Goal: Use online tool/utility: Utilize a website feature to perform a specific function

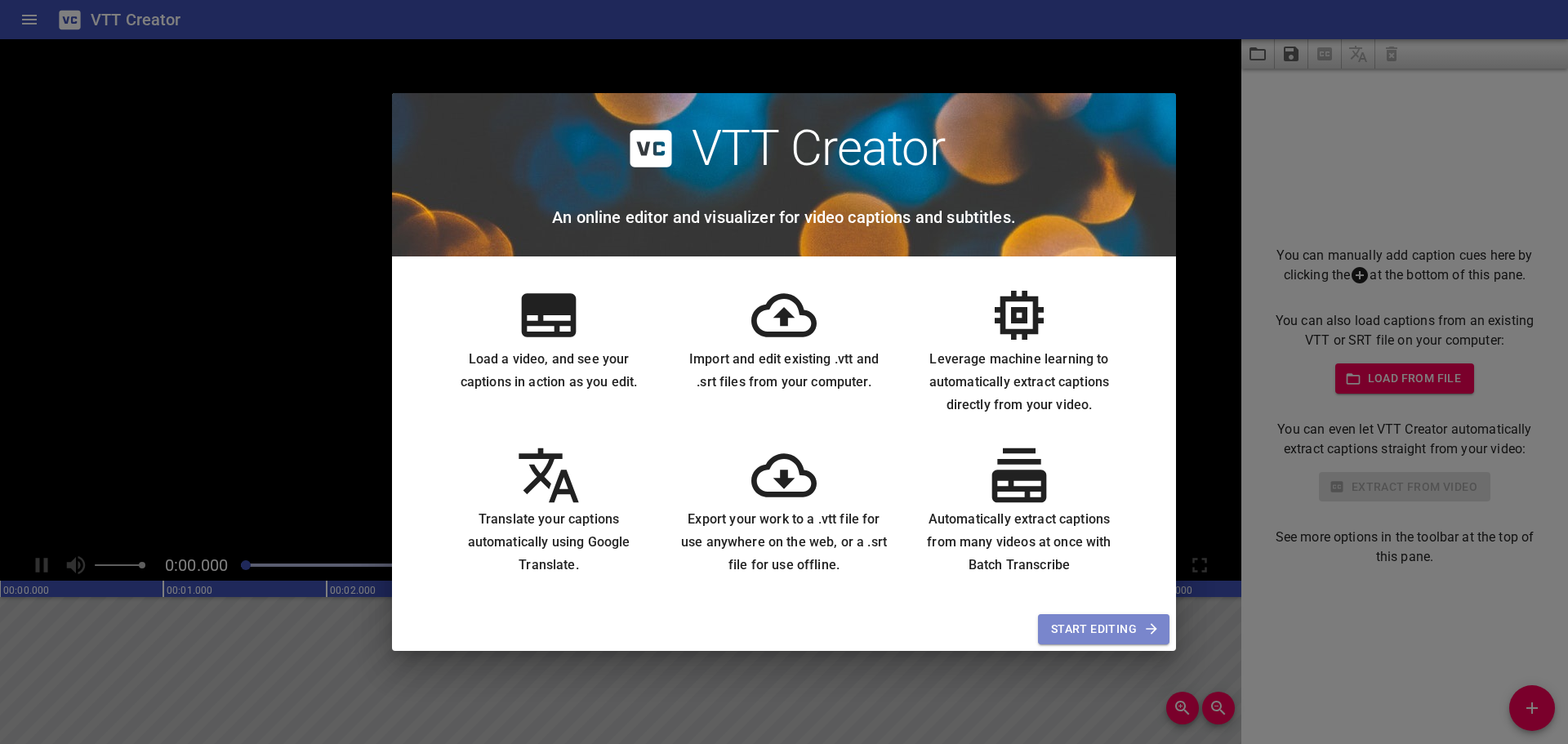
click at [1103, 624] on span "Start Editing" at bounding box center [1103, 629] width 106 height 21
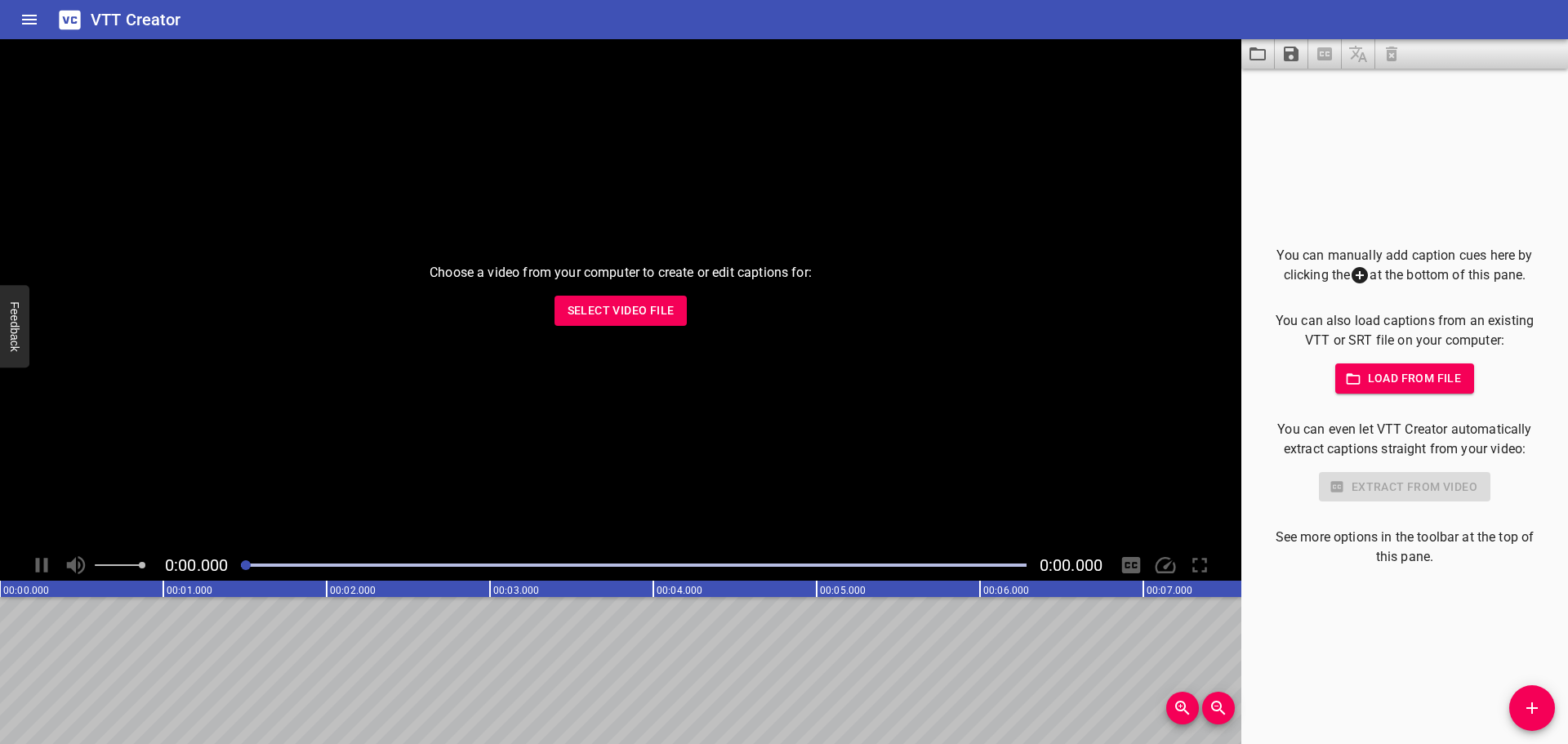
click at [1408, 379] on span "Load from file" at bounding box center [1405, 378] width 113 height 21
click at [655, 309] on span "Select Video File" at bounding box center [621, 311] width 107 height 21
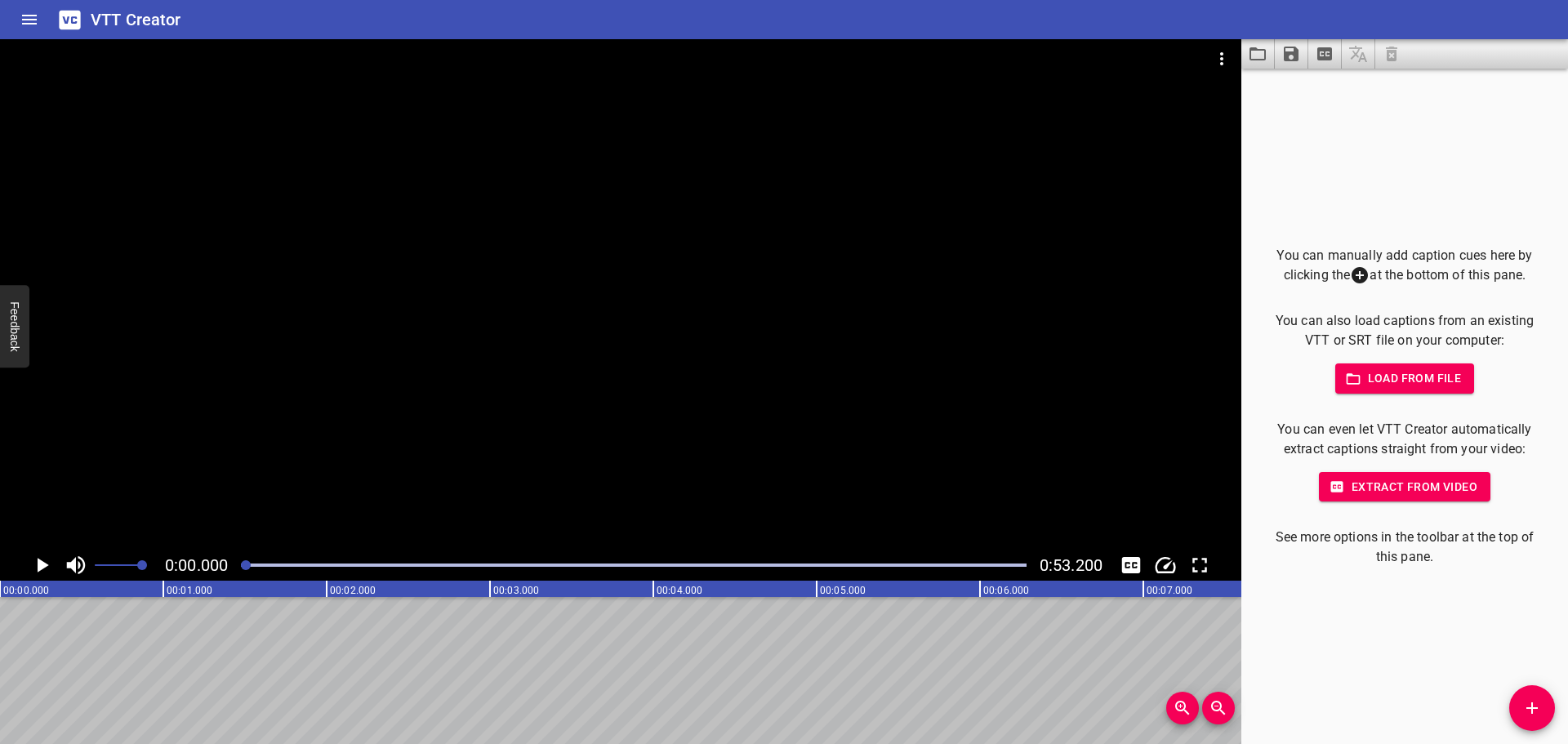
click at [1363, 374] on span "Load from file" at bounding box center [1405, 378] width 113 height 21
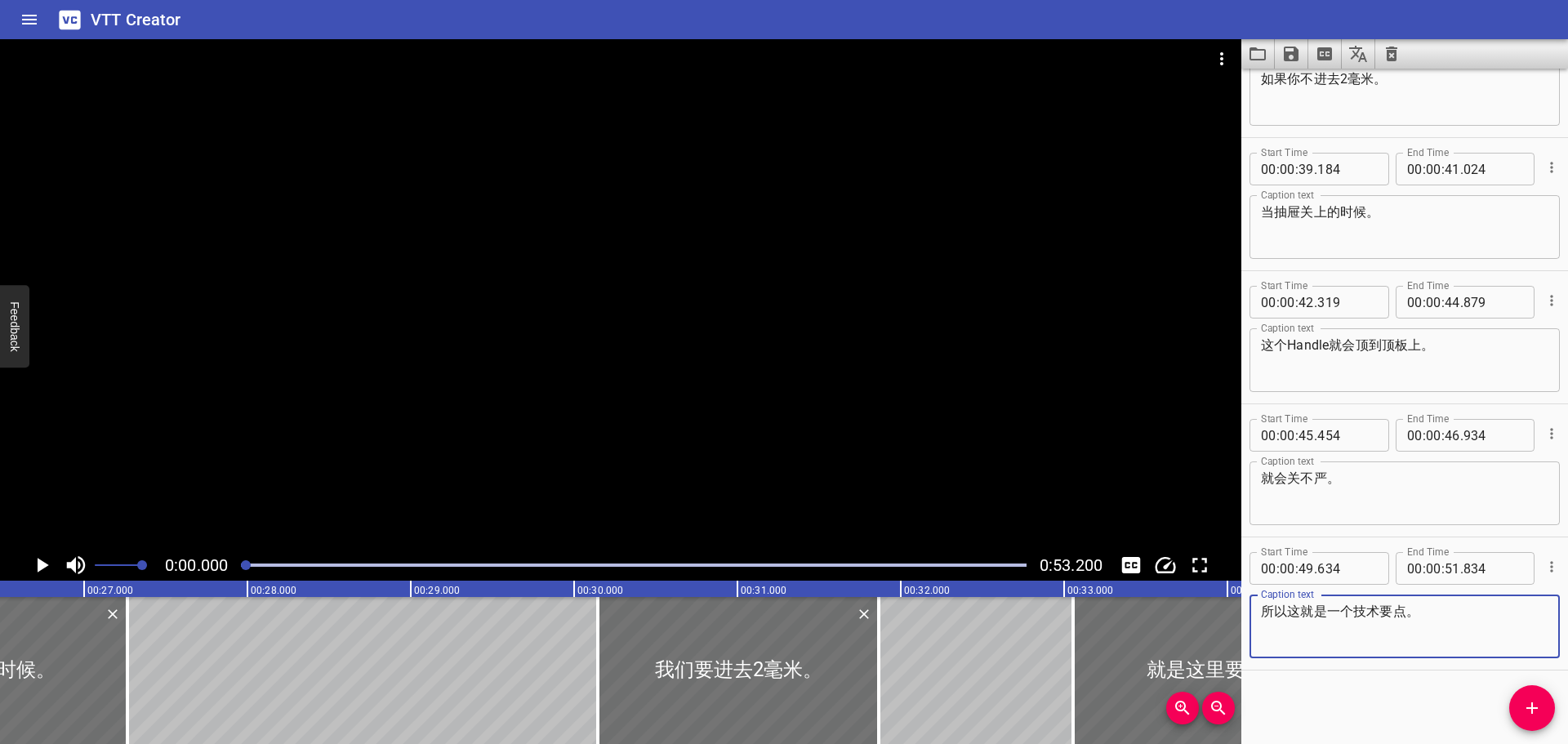
scroll to position [0, 4364]
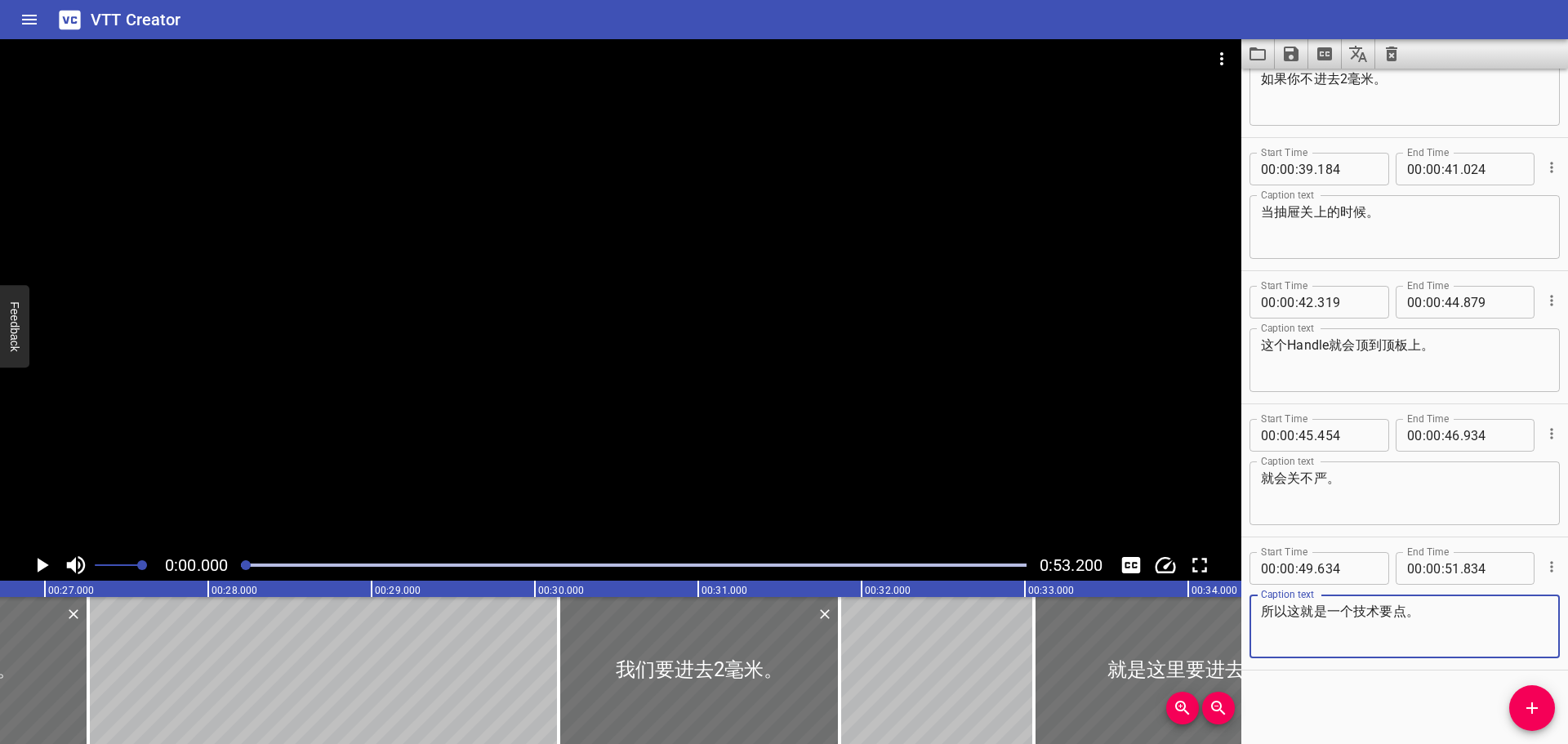
click at [39, 564] on icon "Play/Pause" at bounding box center [43, 565] width 11 height 15
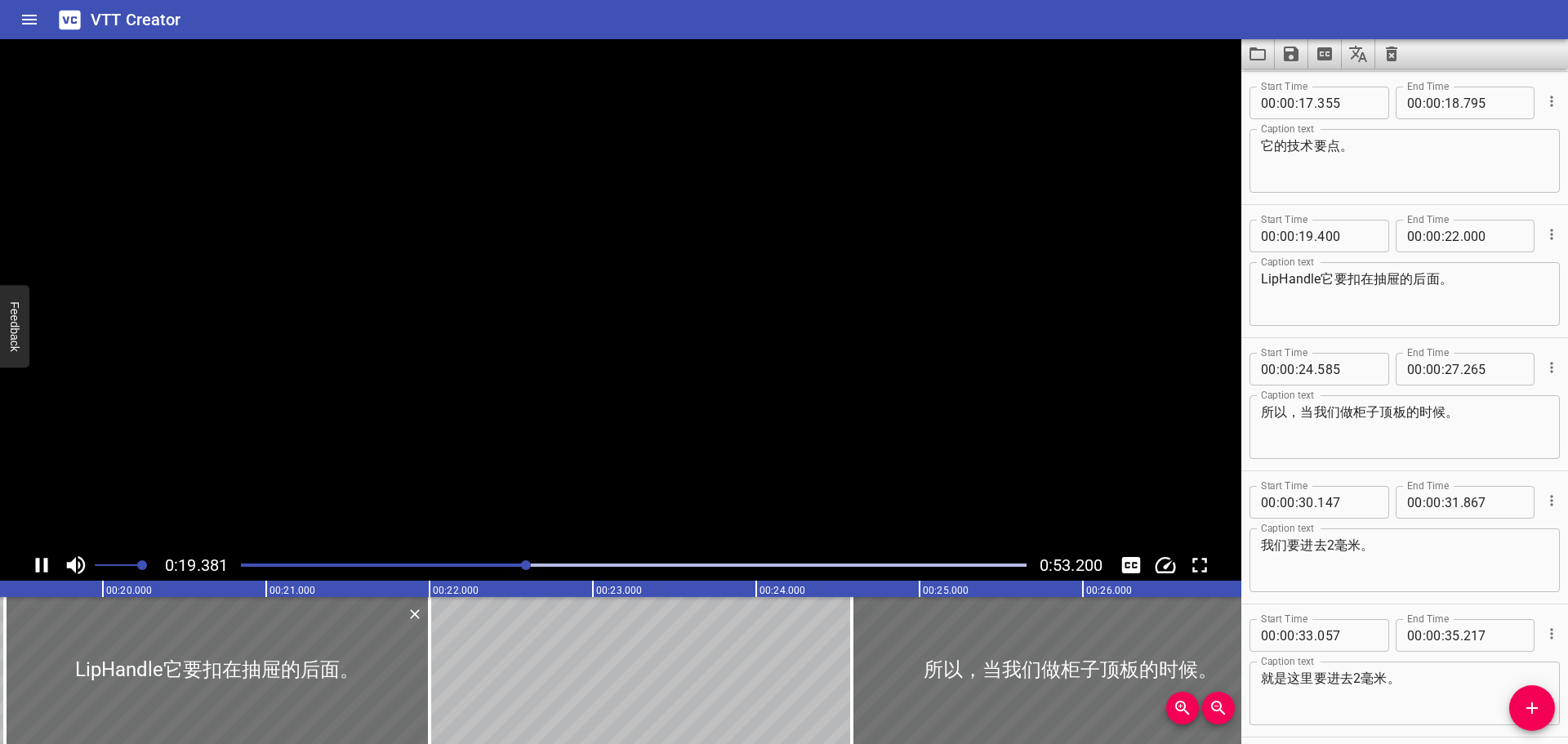
scroll to position [0, 0]
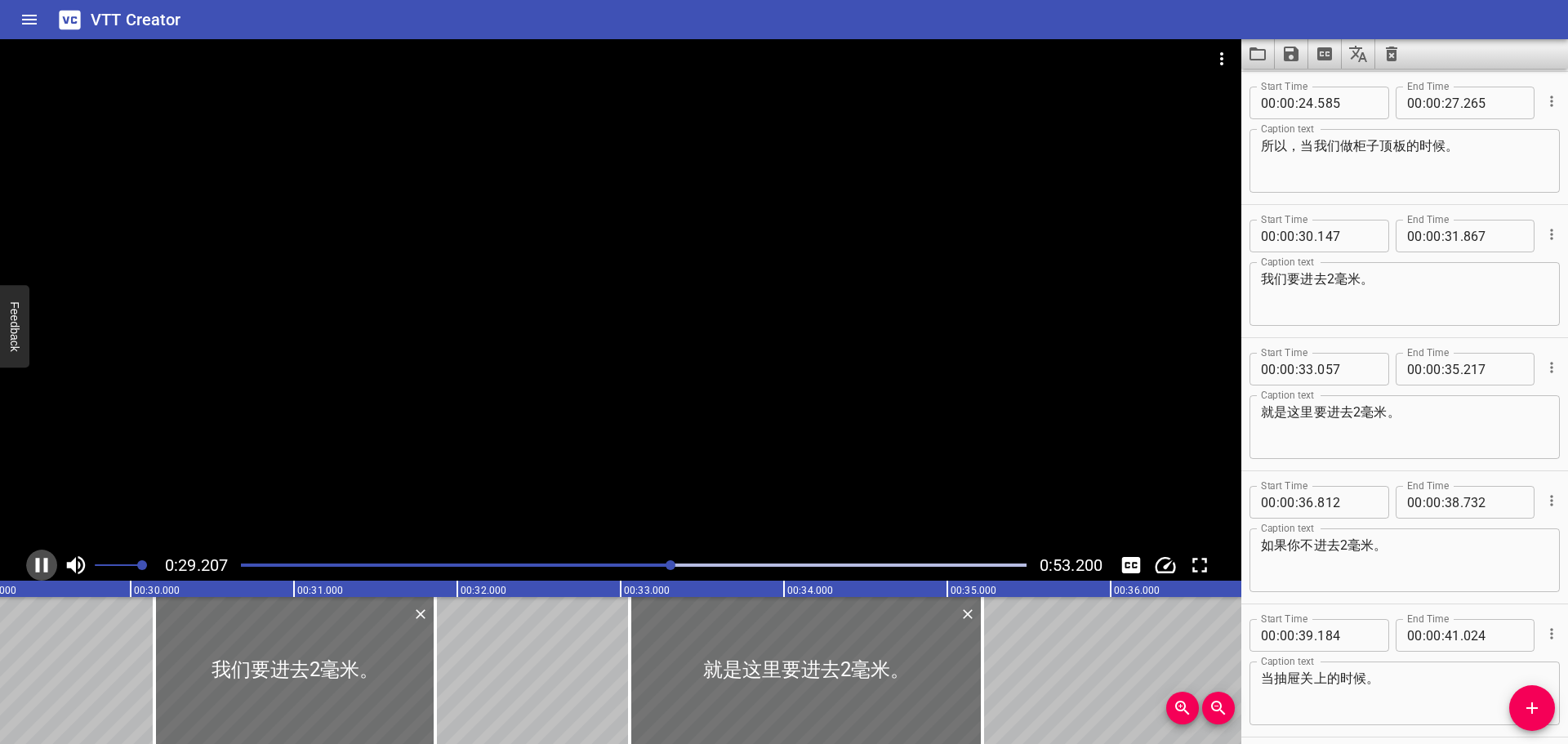
click at [38, 565] on icon "Play/Pause" at bounding box center [42, 565] width 12 height 15
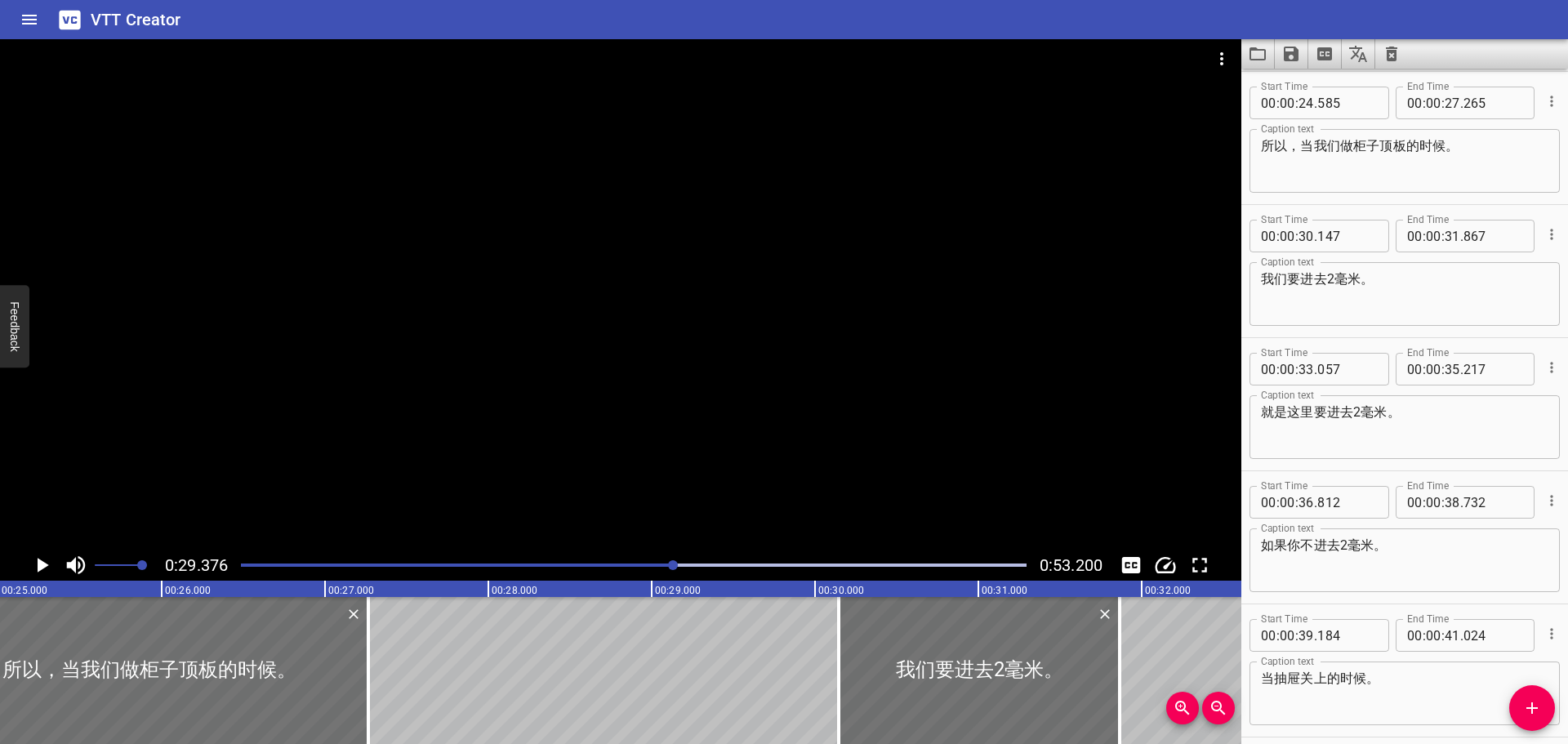
click at [487, 656] on div "这是我做的一个抽屉柜。 使用的是漫观轨道。 [DATE]主要想跟大家介绍一下LipHandle 它的技术要点。 LipHandle它要扣在抽屉的后面。 所以，…" at bounding box center [814, 669] width 9798 height 147
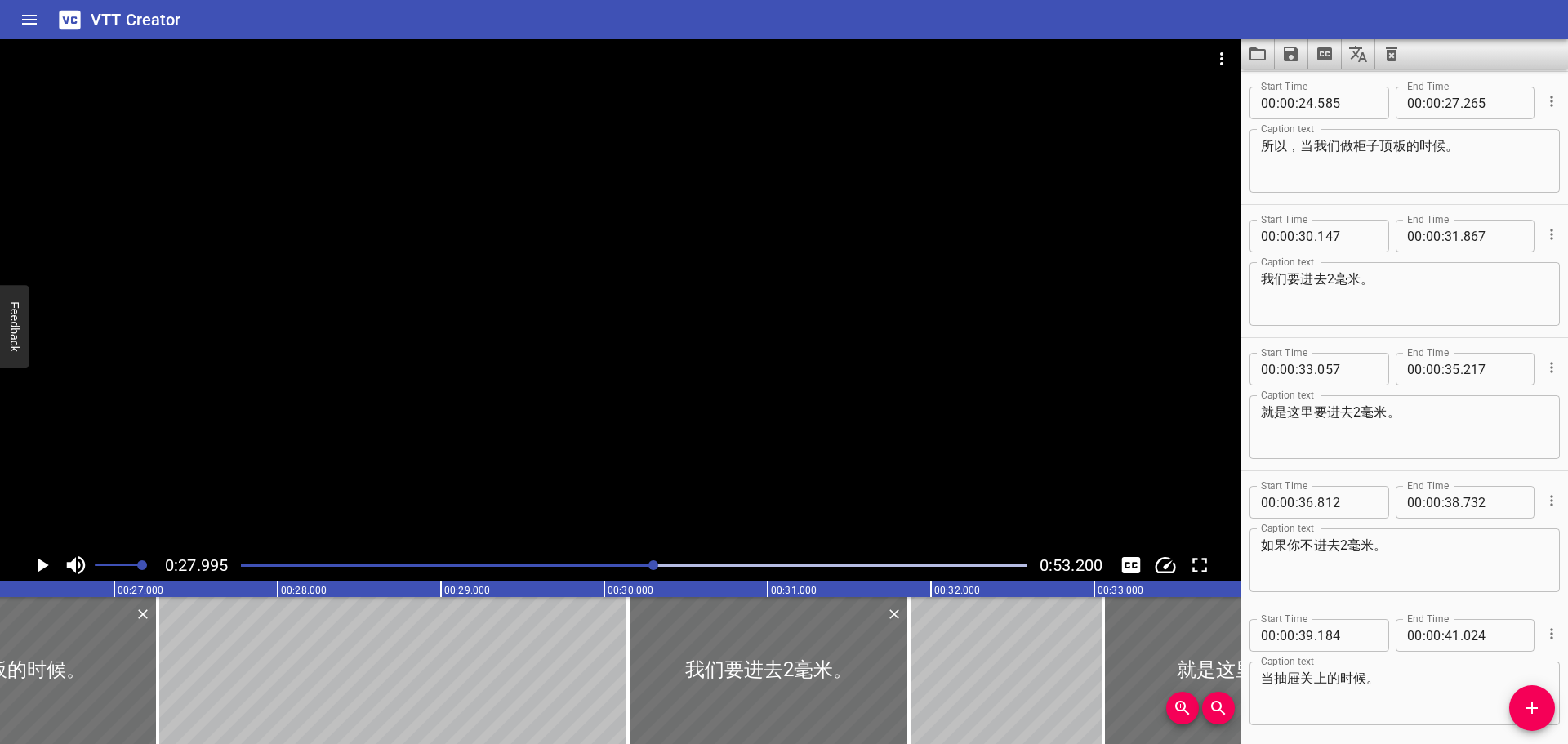
click at [539, 660] on div "这是我做的一个抽屉柜。 使用的是漫观轨道。 [DATE]主要想跟大家介绍一下LipHandle 它的技术要点。 LipHandle它要扣在抽屉的后面。 所以，…" at bounding box center [604, 669] width 9798 height 147
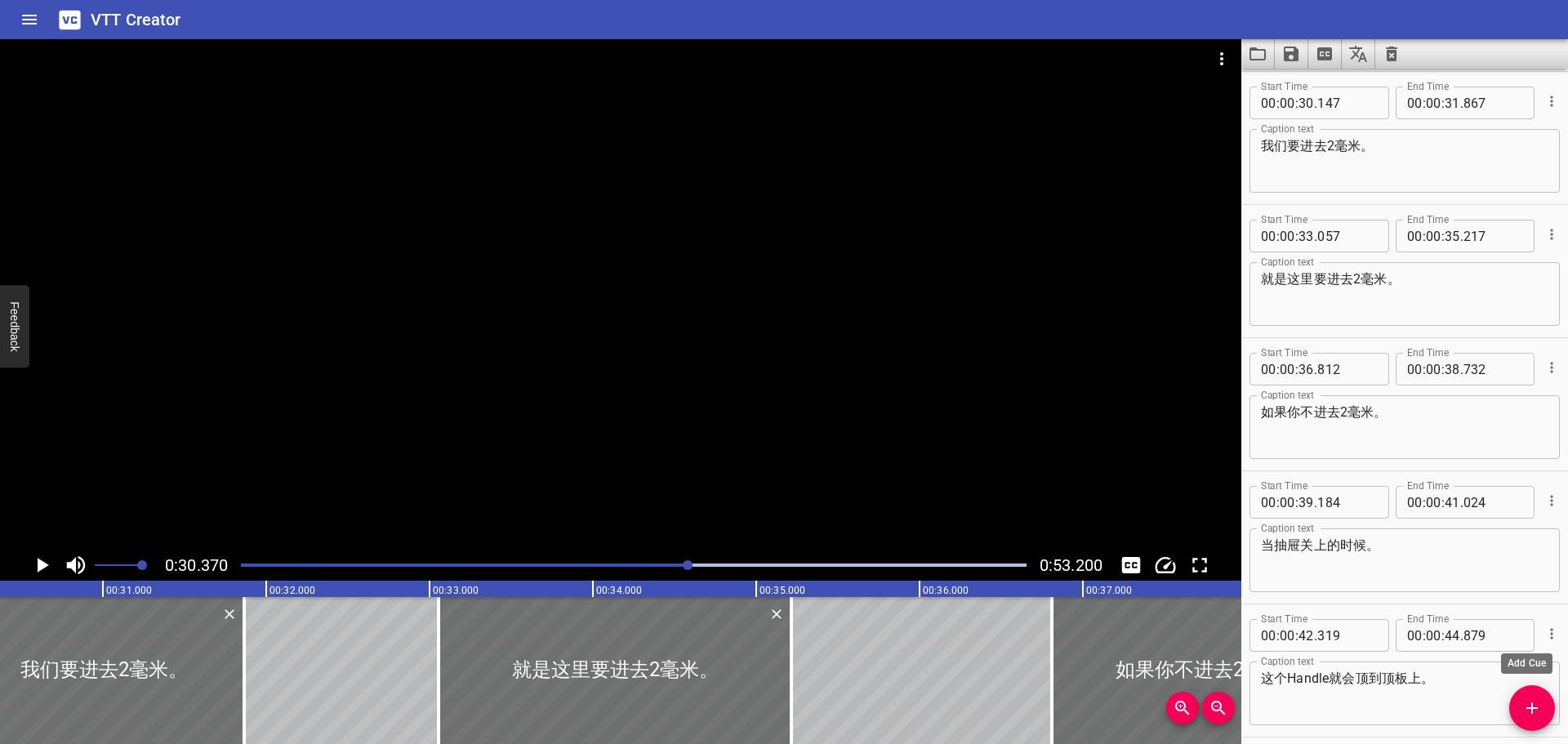
click at [1527, 702] on icon "Add Cue" at bounding box center [1531, 707] width 20 height 20
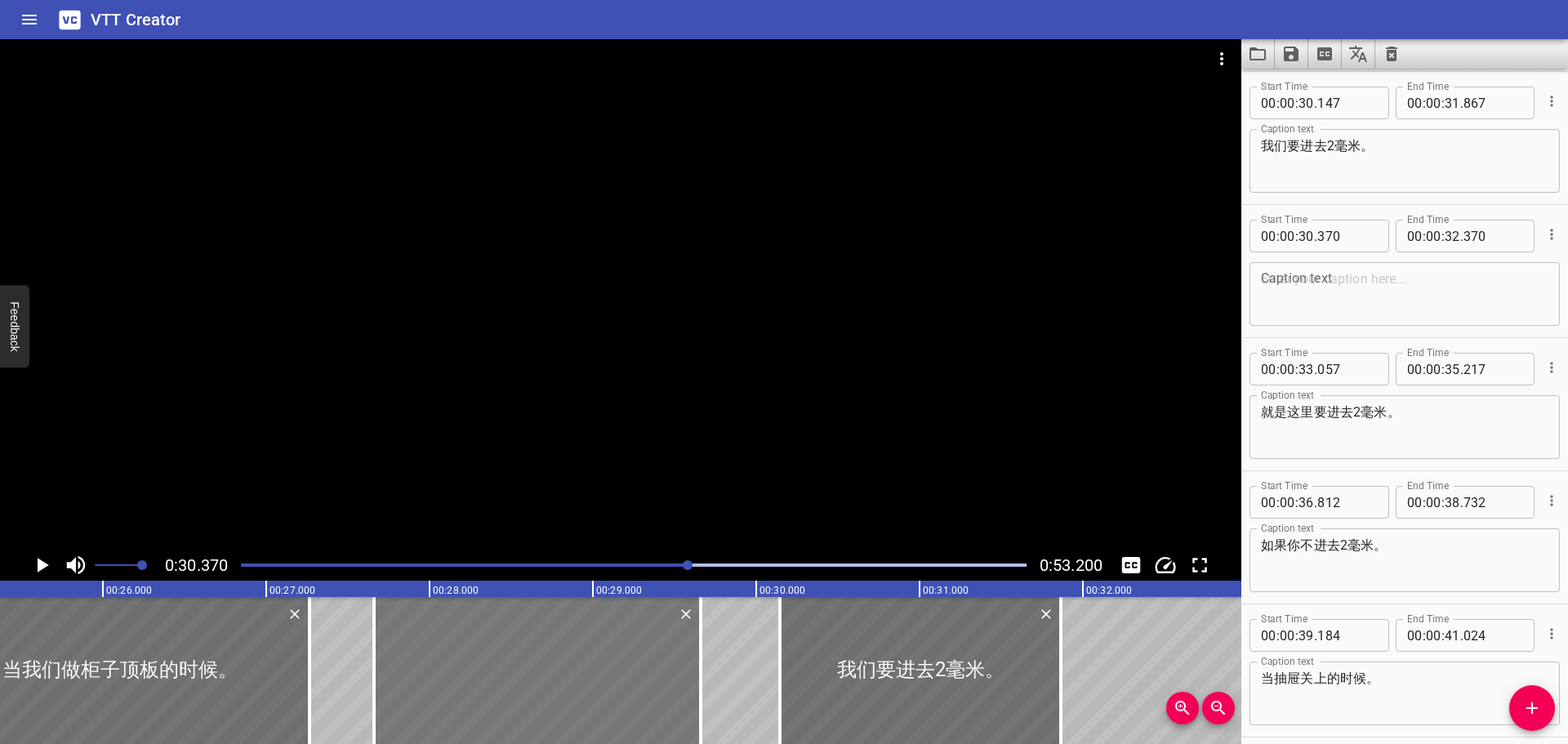
drag, startPoint x: 292, startPoint y: 674, endPoint x: 665, endPoint y: 730, distance: 377.2
click at [665, 730] on div at bounding box center [537, 669] width 327 height 147
type input "27"
type input "660"
type input "29"
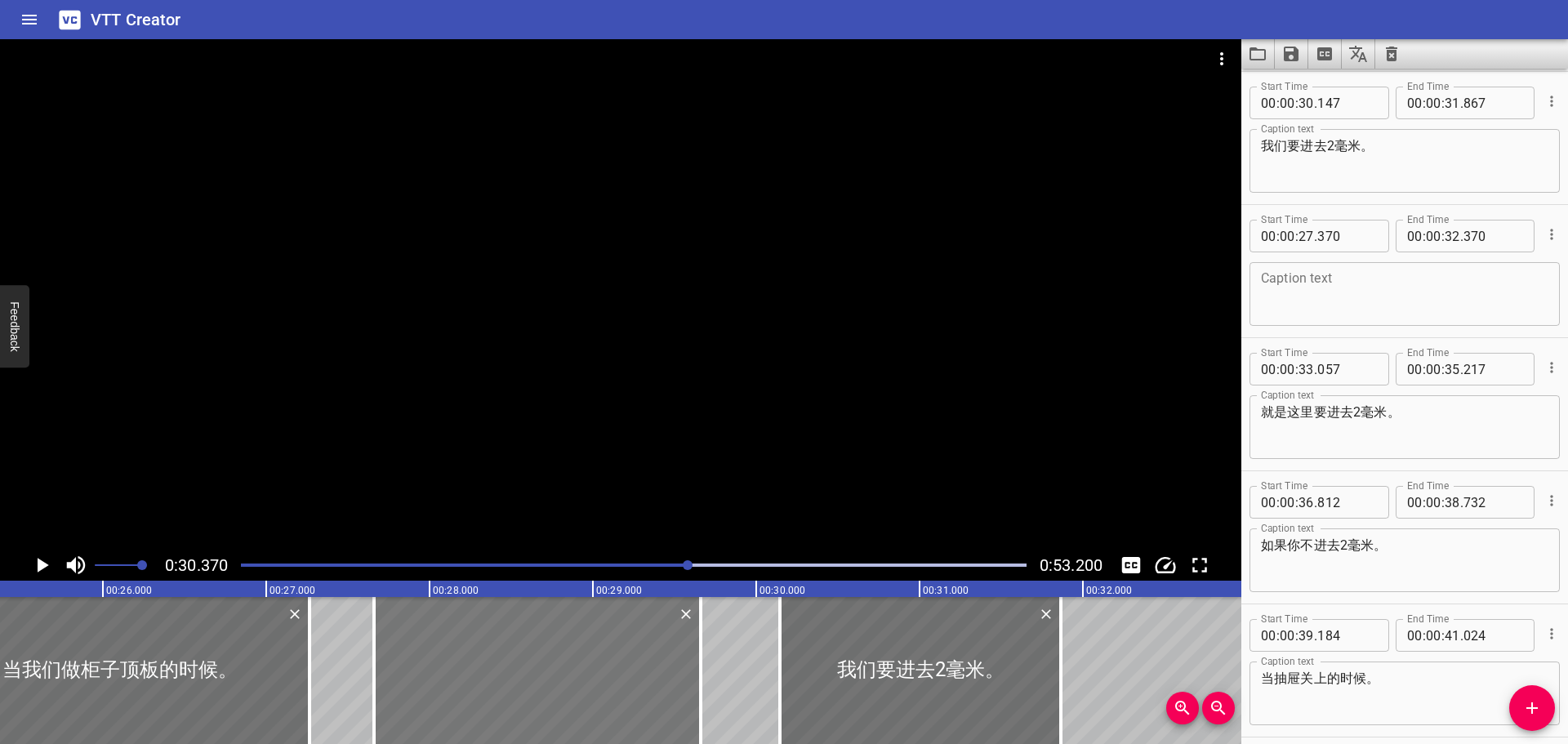
type input "660"
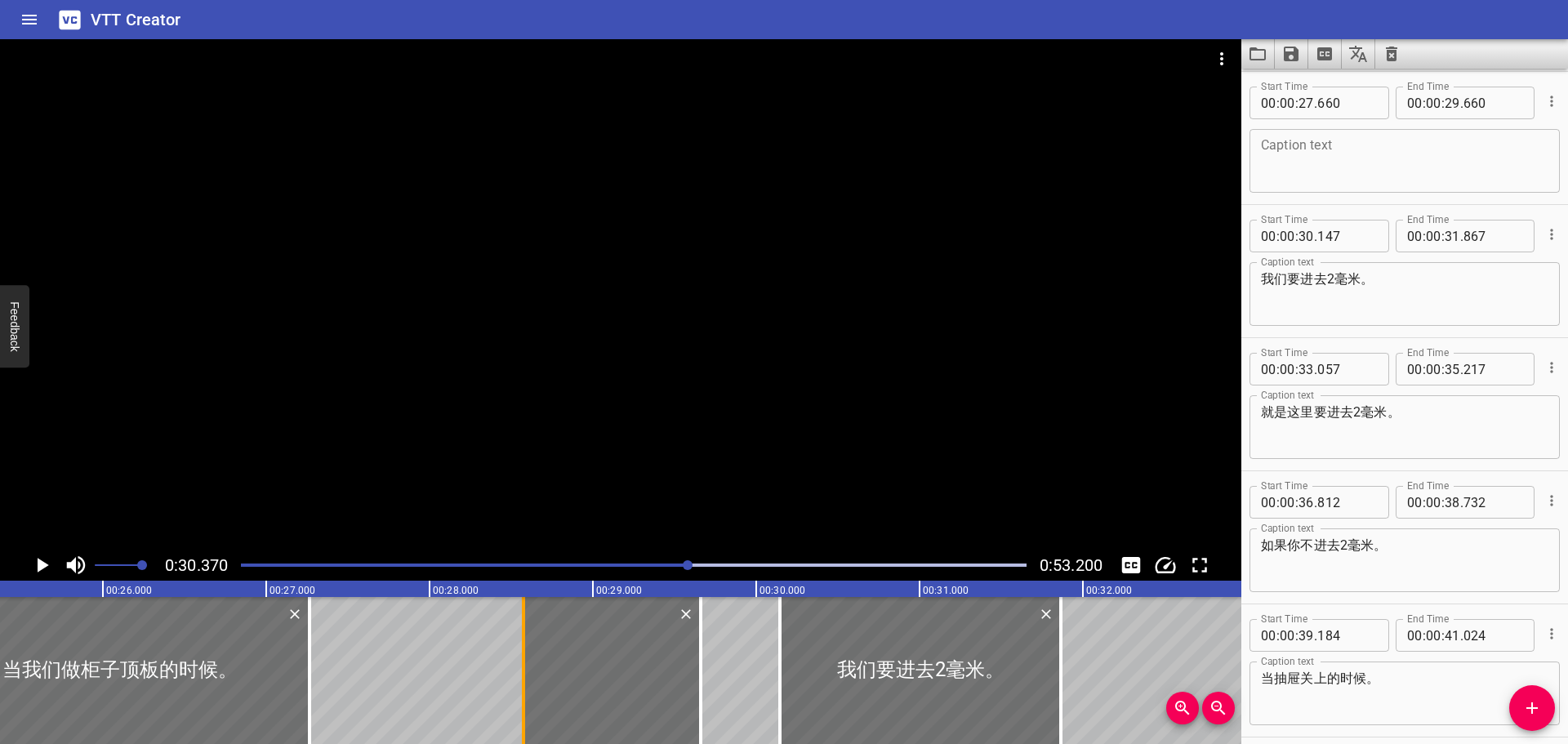
drag, startPoint x: 371, startPoint y: 664, endPoint x: 520, endPoint y: 683, distance: 150.2
click at [520, 683] on div at bounding box center [523, 669] width 16 height 147
type input "28"
type input "575"
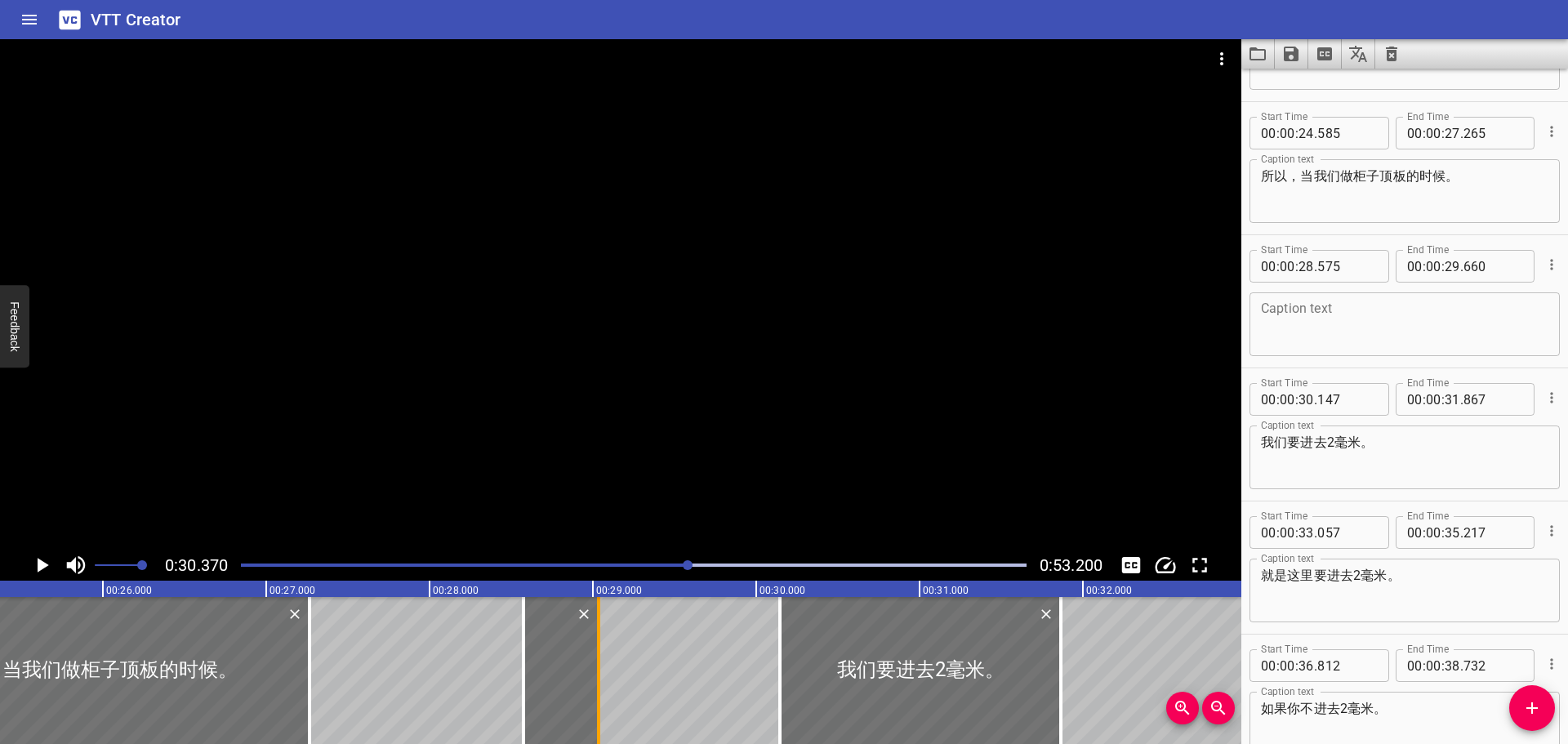
drag, startPoint x: 702, startPoint y: 655, endPoint x: 600, endPoint y: 651, distance: 102.1
click at [600, 651] on div at bounding box center [598, 669] width 16 height 147
type input "035"
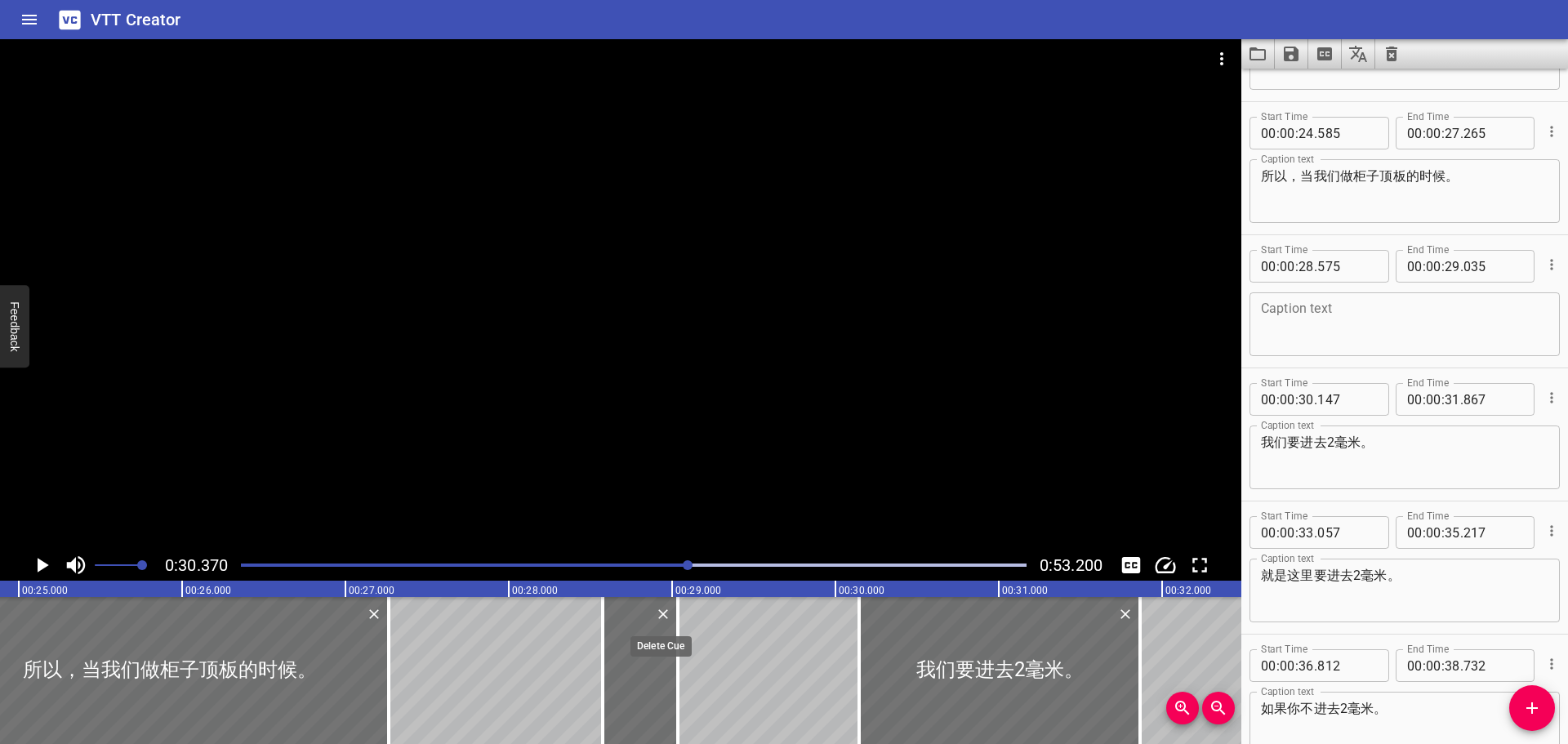
click at [661, 614] on icon "Delete" at bounding box center [663, 614] width 16 height 16
